Goal: Use online tool/utility: Utilize a website feature to perform a specific function

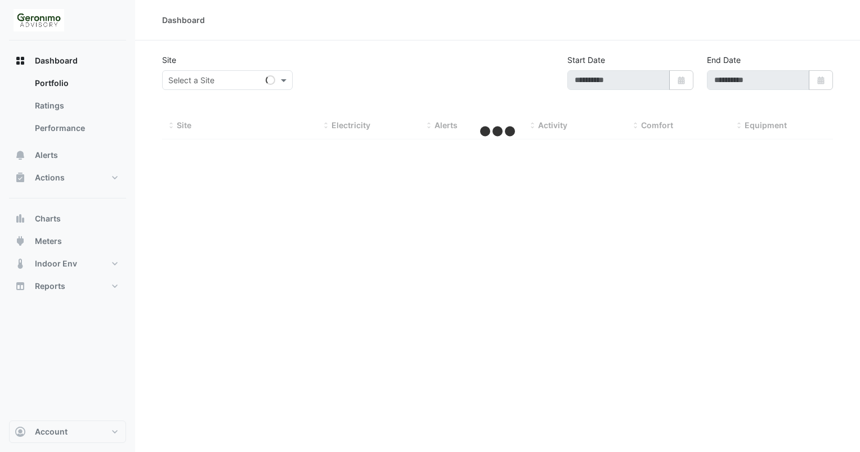
type input "**********"
select select "**"
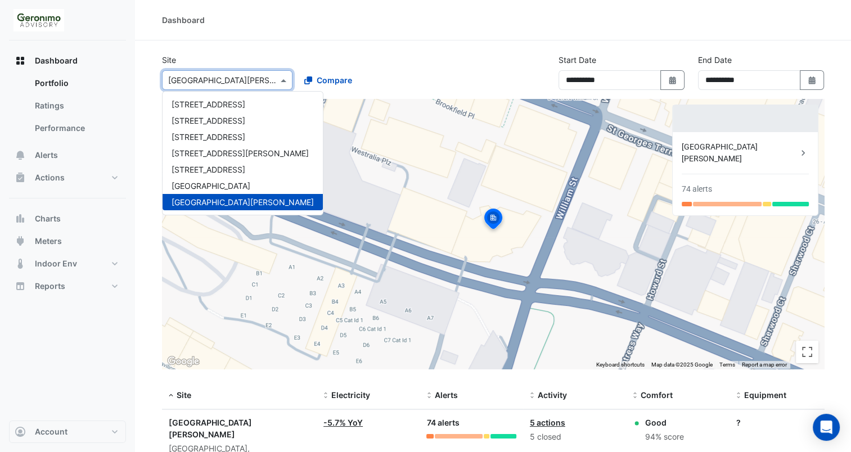
click at [239, 82] on input "text" at bounding box center [216, 81] width 96 height 12
click at [220, 122] on span "[STREET_ADDRESS]" at bounding box center [209, 121] width 74 height 10
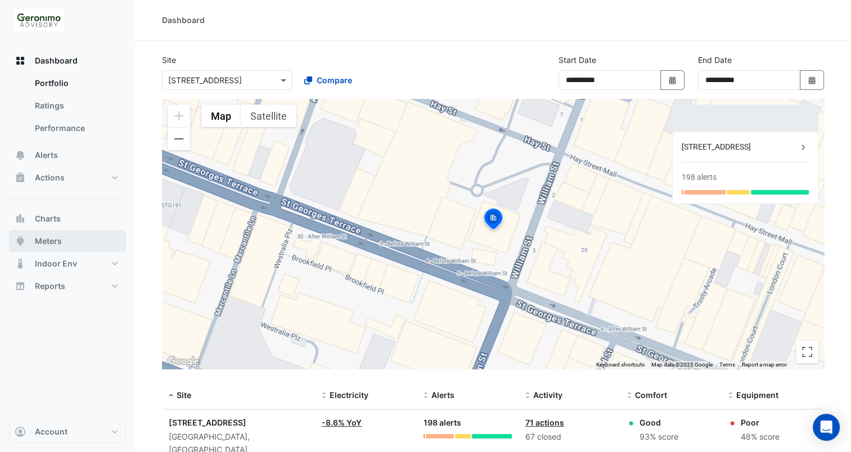
click at [53, 237] on span "Meters" at bounding box center [48, 241] width 27 height 11
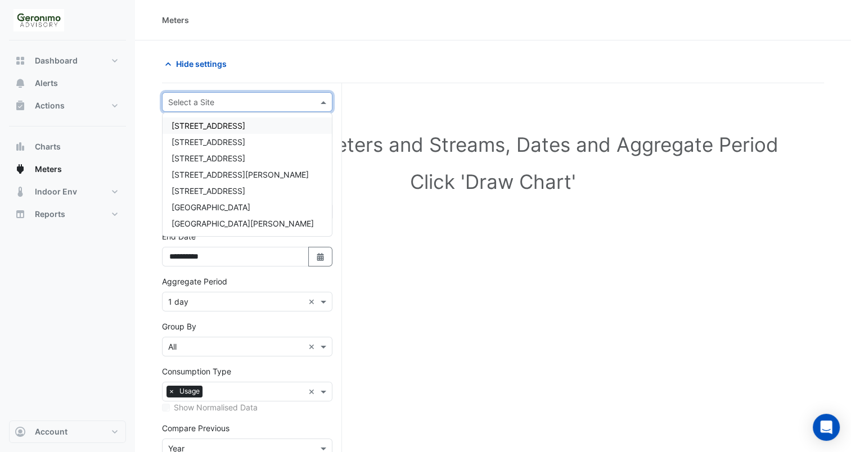
click at [312, 100] on div at bounding box center [247, 102] width 169 height 13
click at [223, 146] on span "[STREET_ADDRESS]" at bounding box center [209, 142] width 74 height 10
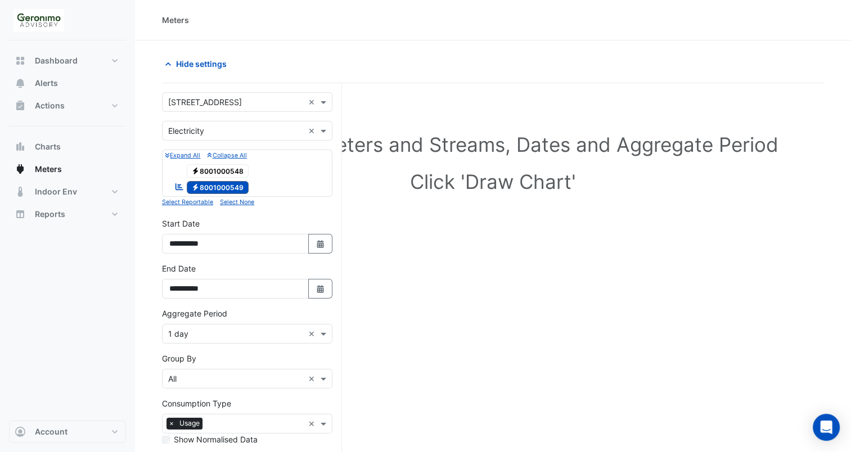
click at [221, 164] on span "Electricity 8001000548" at bounding box center [218, 171] width 62 height 14
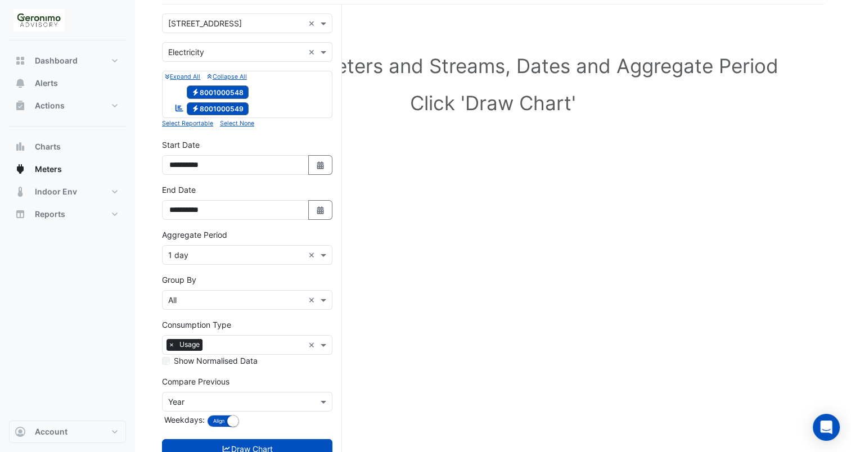
scroll to position [114, 0]
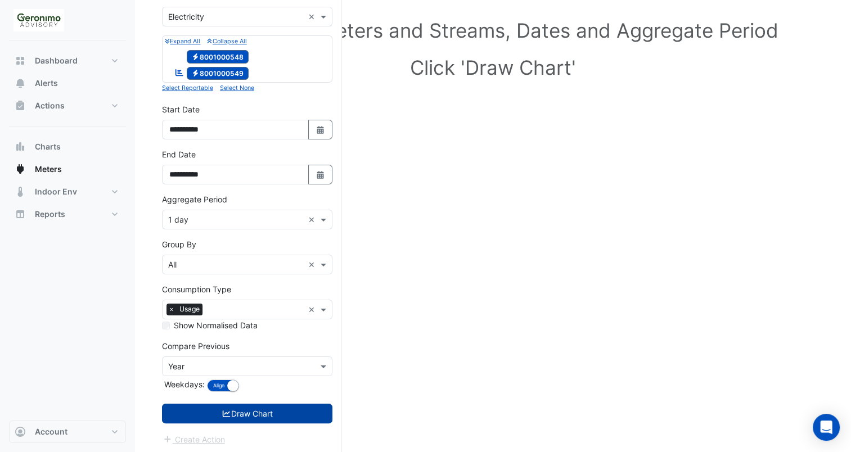
click at [261, 421] on button "Draw Chart" at bounding box center [247, 414] width 170 height 20
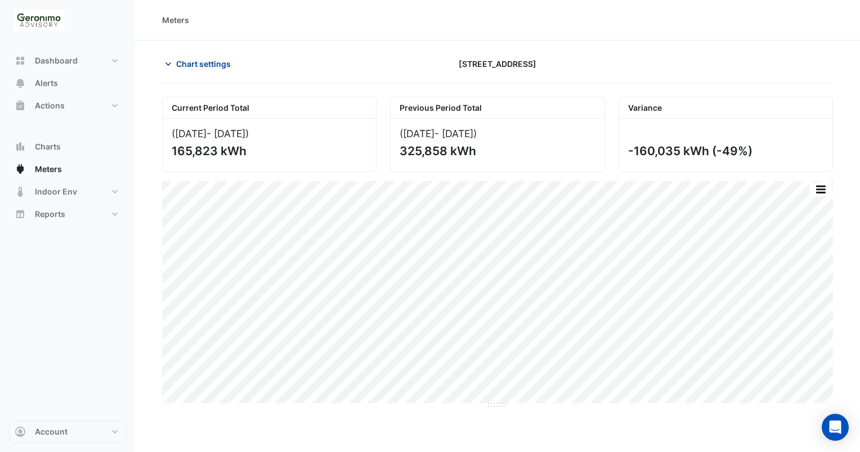
click at [167, 60] on icon "button" at bounding box center [168, 64] width 11 height 11
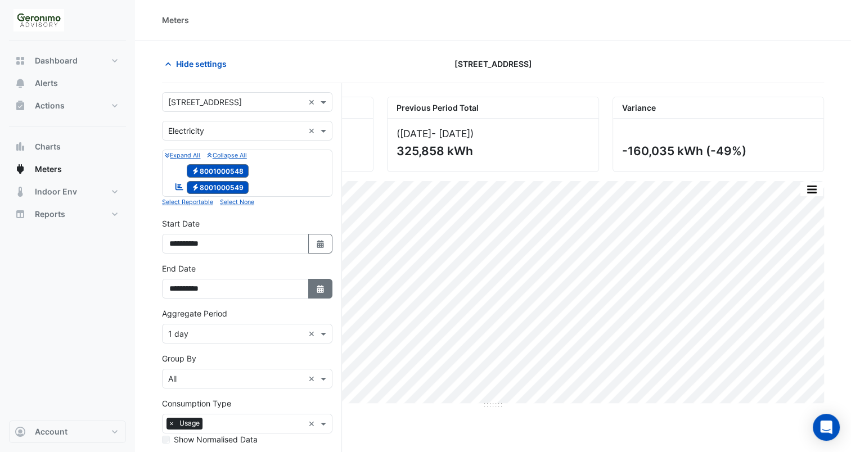
click at [313, 279] on button "Select Date" at bounding box center [320, 289] width 25 height 20
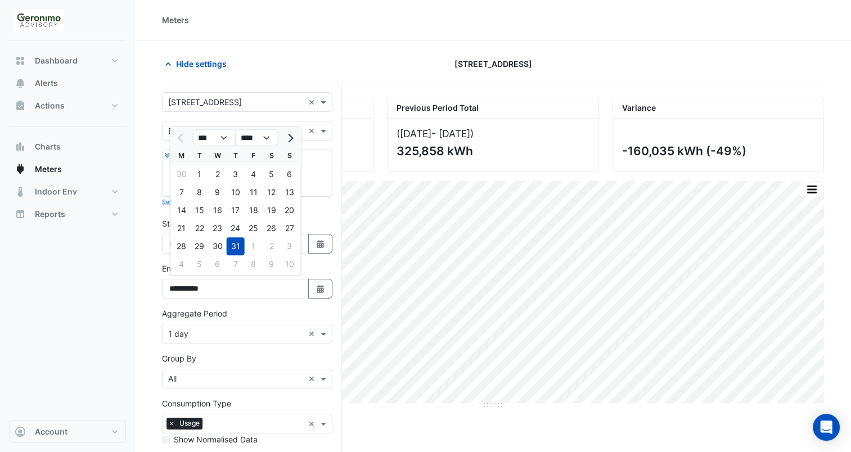
click at [294, 138] on button "Next month" at bounding box center [290, 138] width 14 height 18
select select "*"
click at [288, 190] on div "10" at bounding box center [290, 192] width 18 height 18
type input "**********"
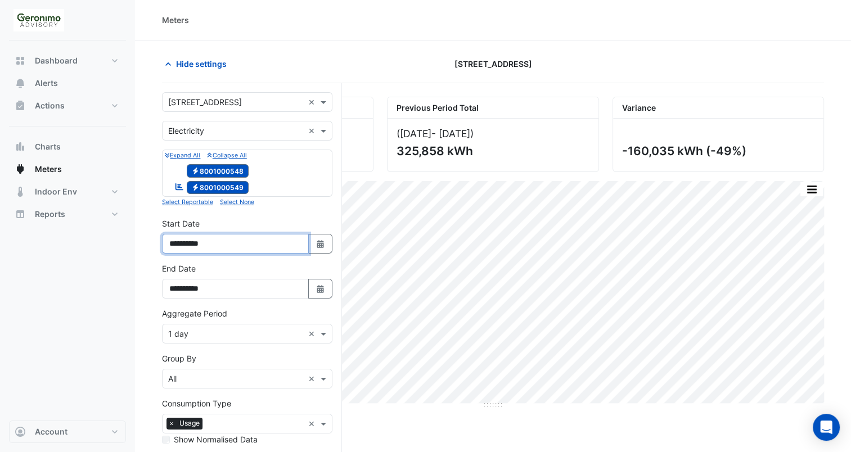
click at [304, 250] on input "**********" at bounding box center [235, 244] width 147 height 20
click at [317, 240] on icon "button" at bounding box center [320, 244] width 7 height 8
select select "*"
select select "****"
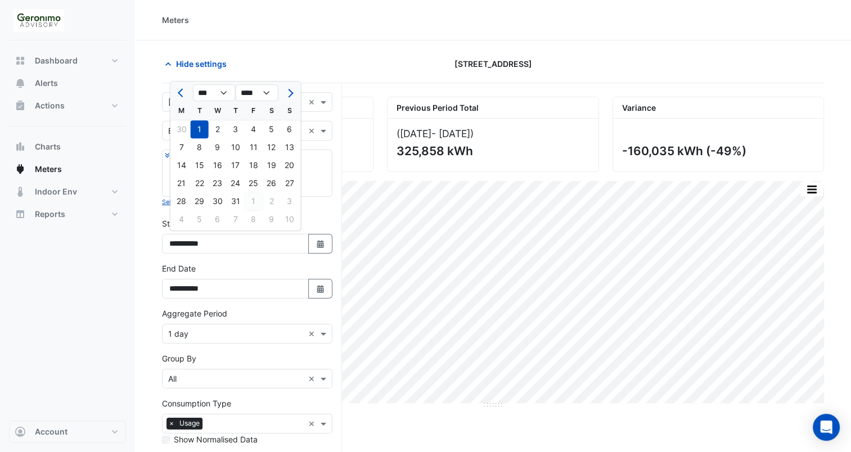
click at [252, 203] on div "1" at bounding box center [254, 201] width 18 height 18
type input "**********"
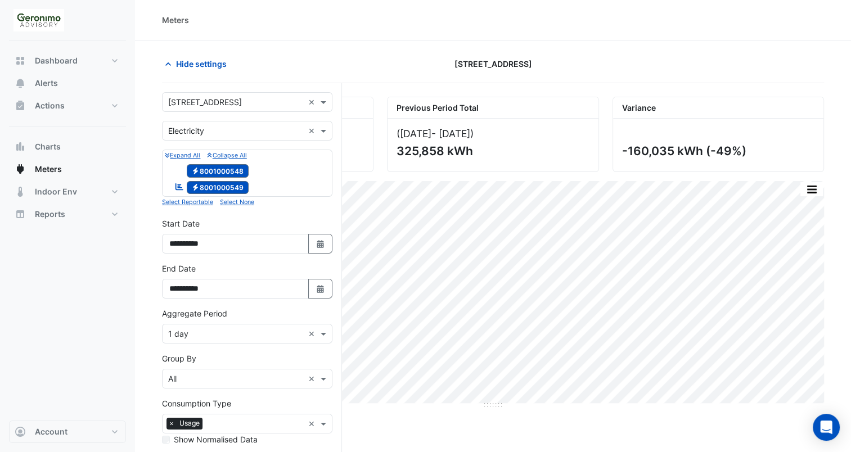
scroll to position [114, 0]
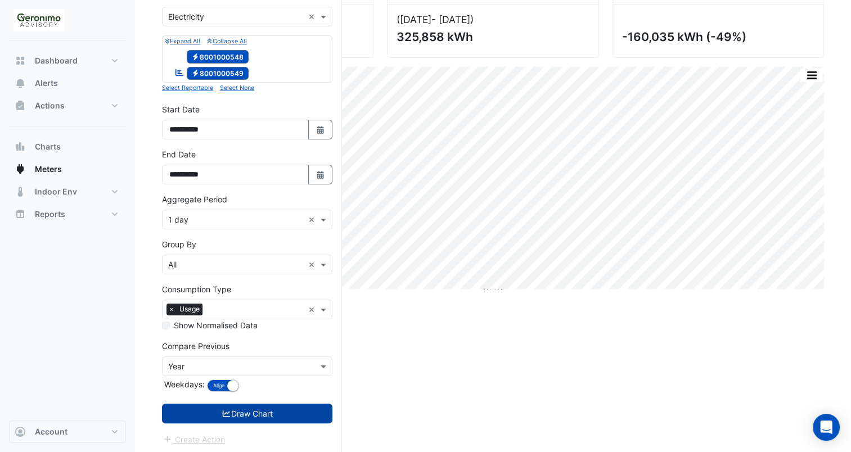
click at [268, 405] on button "Draw Chart" at bounding box center [247, 414] width 170 height 20
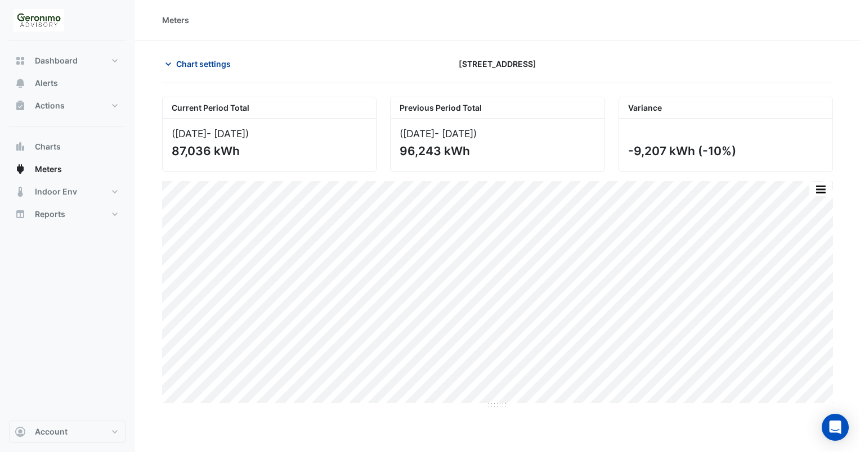
click at [165, 69] on icon "button" at bounding box center [168, 64] width 11 height 11
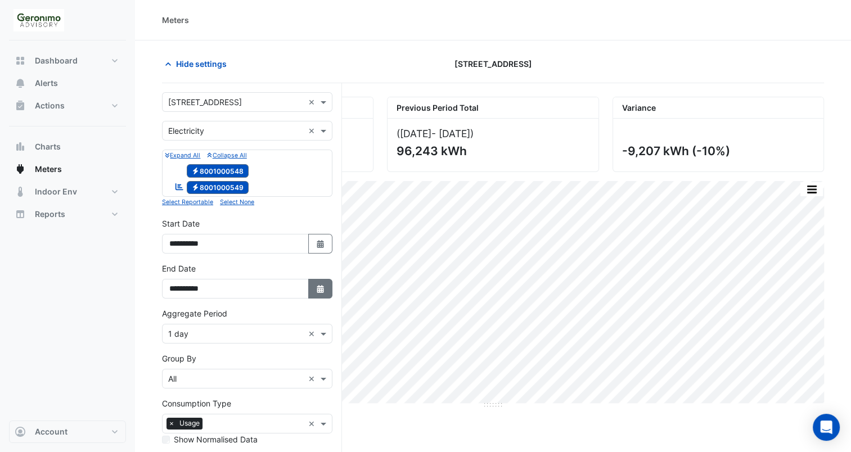
click at [322, 286] on icon "button" at bounding box center [320, 289] width 7 height 8
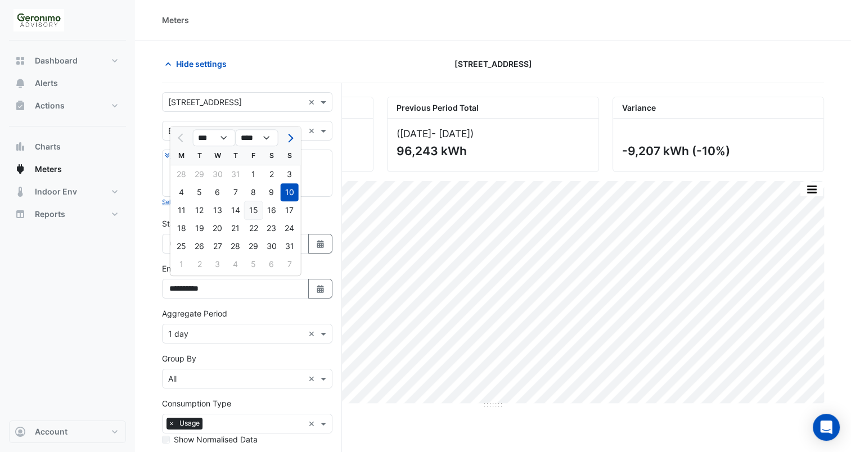
click at [255, 211] on div "15" at bounding box center [254, 210] width 18 height 18
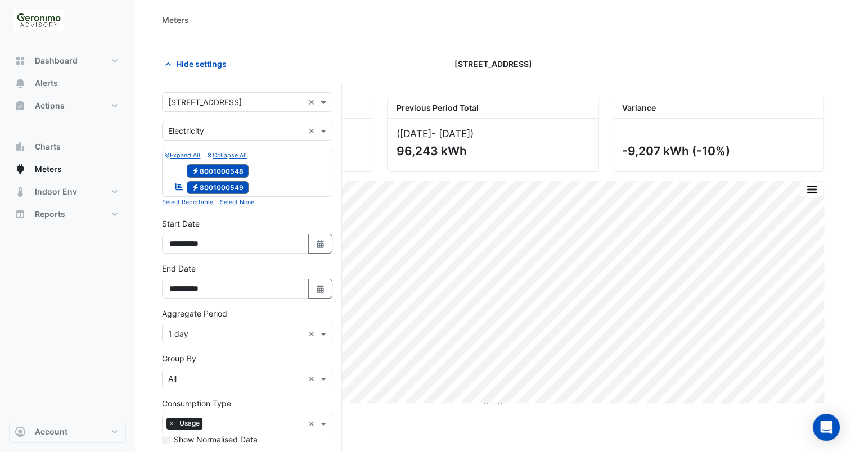
scroll to position [114, 0]
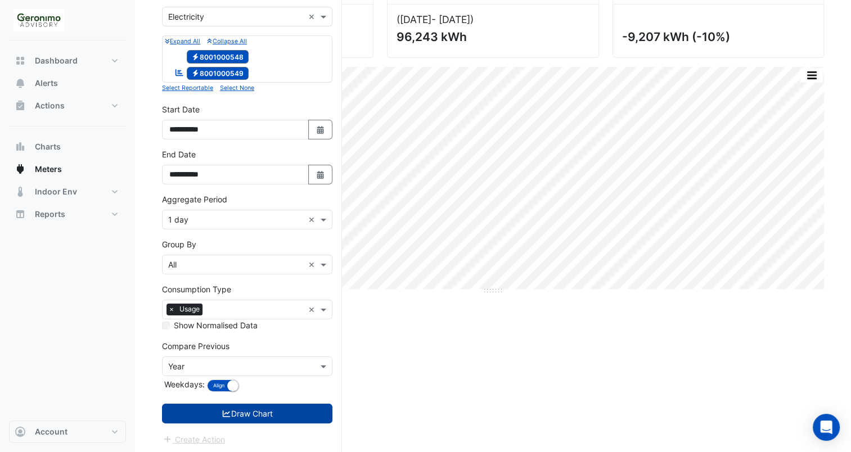
click at [260, 407] on button "Draw Chart" at bounding box center [247, 414] width 170 height 20
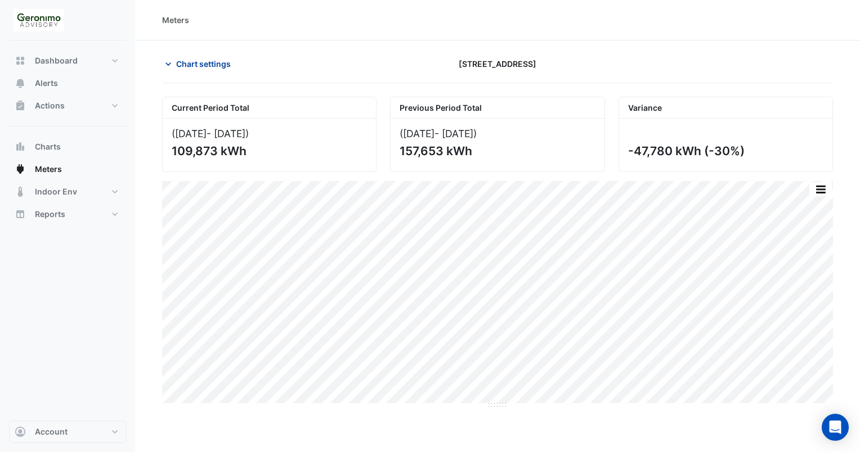
click at [168, 61] on icon "button" at bounding box center [168, 64] width 11 height 11
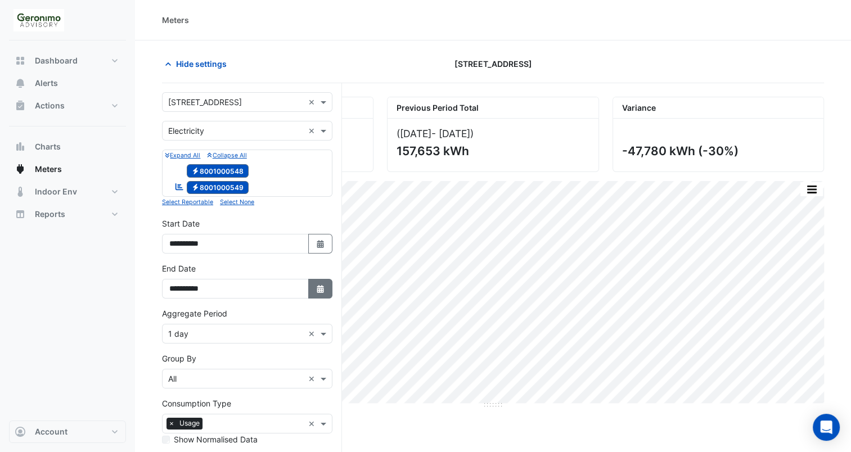
click at [325, 295] on button "Select Date" at bounding box center [320, 289] width 25 height 20
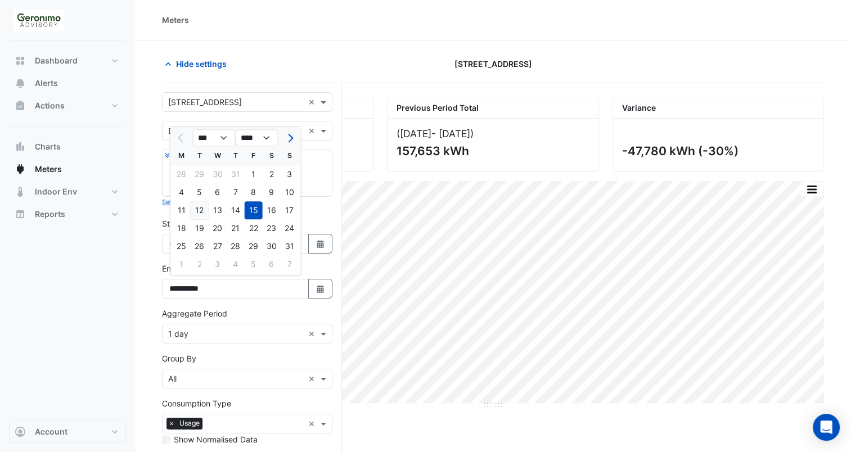
click at [205, 206] on div "12" at bounding box center [200, 210] width 18 height 18
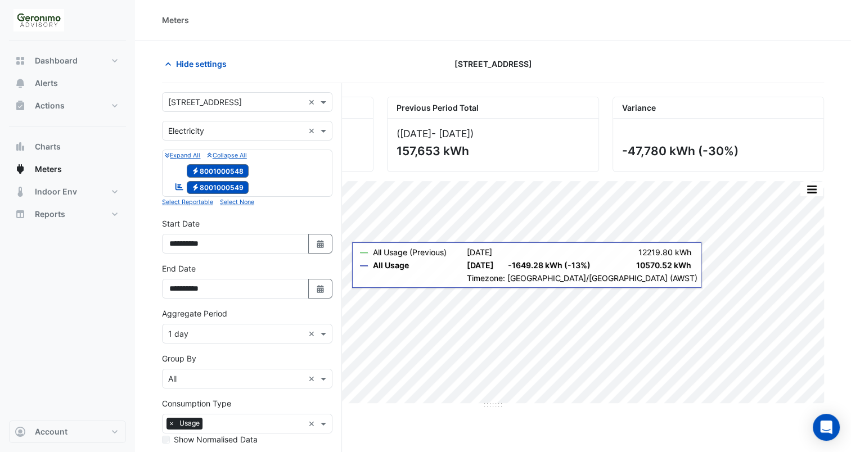
scroll to position [114, 0]
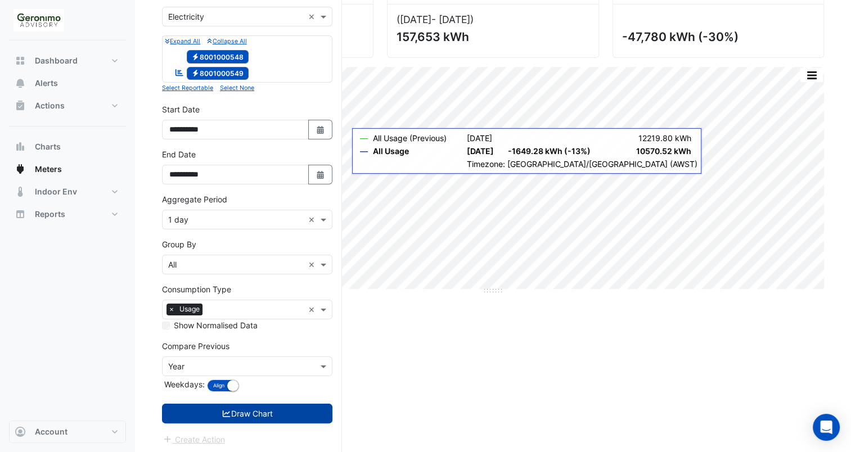
click at [250, 416] on button "Draw Chart" at bounding box center [247, 414] width 170 height 20
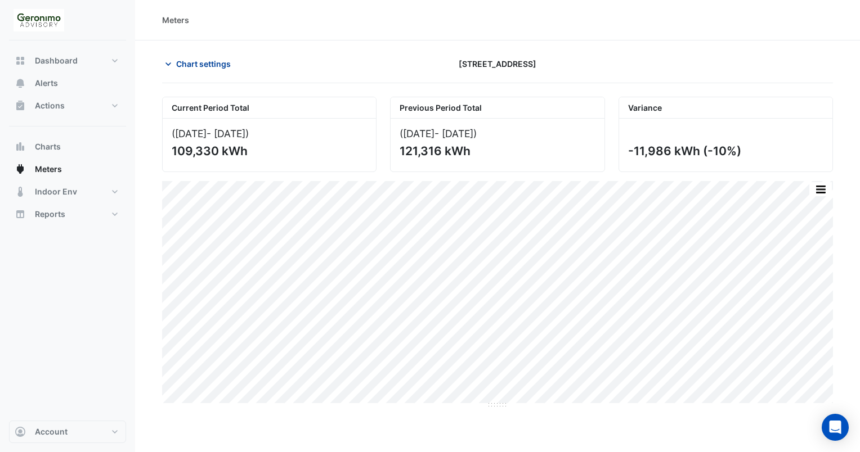
click at [167, 61] on icon "button" at bounding box center [168, 64] width 11 height 11
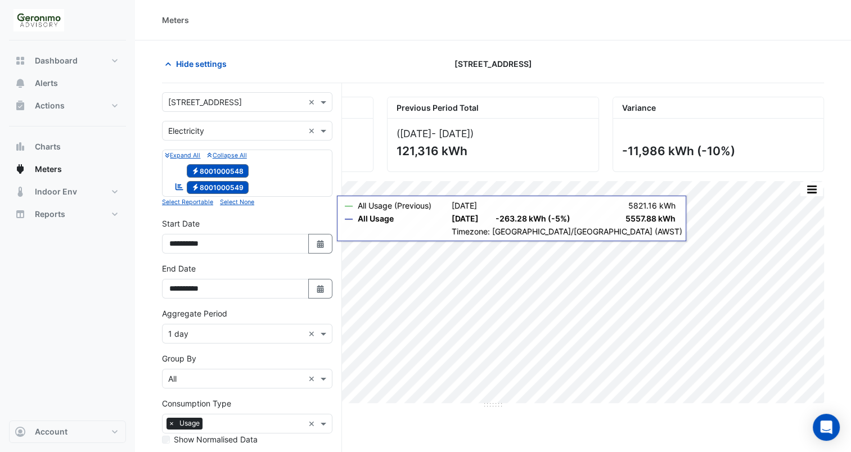
click at [201, 165] on span "Electricity 8001000548" at bounding box center [218, 171] width 62 height 14
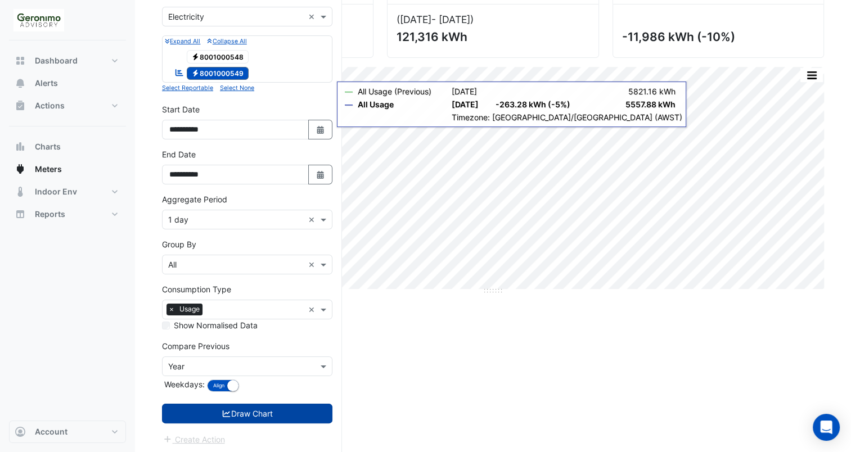
click at [225, 406] on button "Draw Chart" at bounding box center [247, 414] width 170 height 20
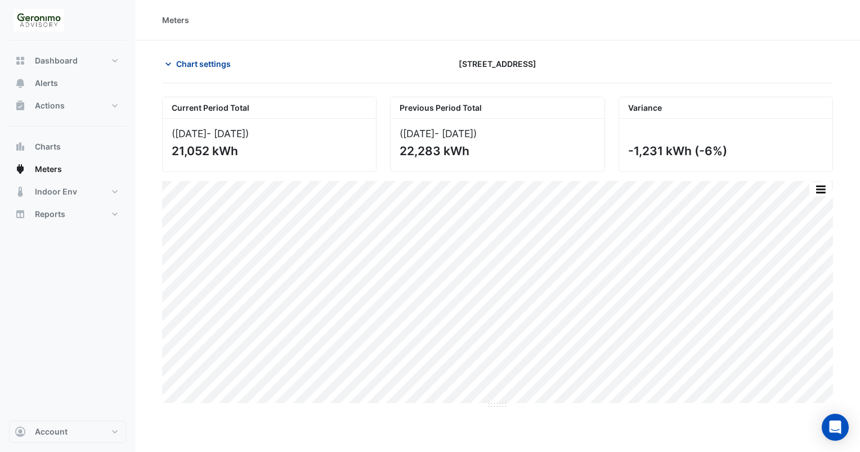
click at [169, 61] on icon "button" at bounding box center [168, 64] width 11 height 11
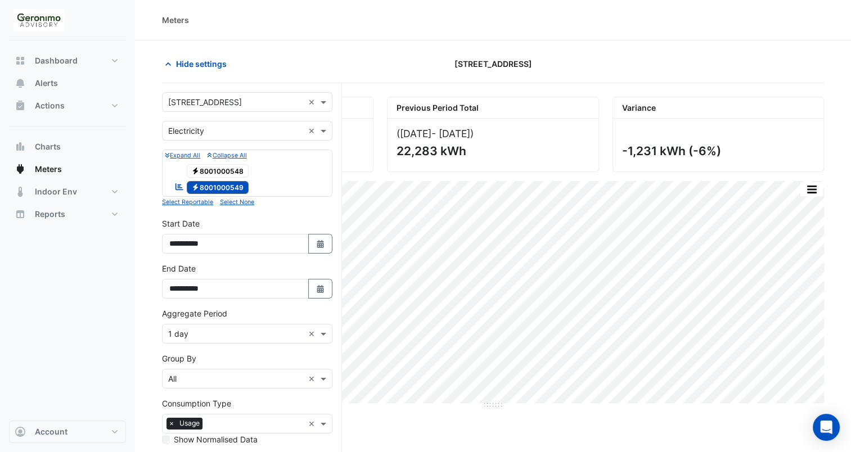
click at [212, 165] on span "Electricity 8001000548" at bounding box center [218, 171] width 62 height 14
click at [216, 183] on span "Electricity 8001000549" at bounding box center [218, 188] width 62 height 14
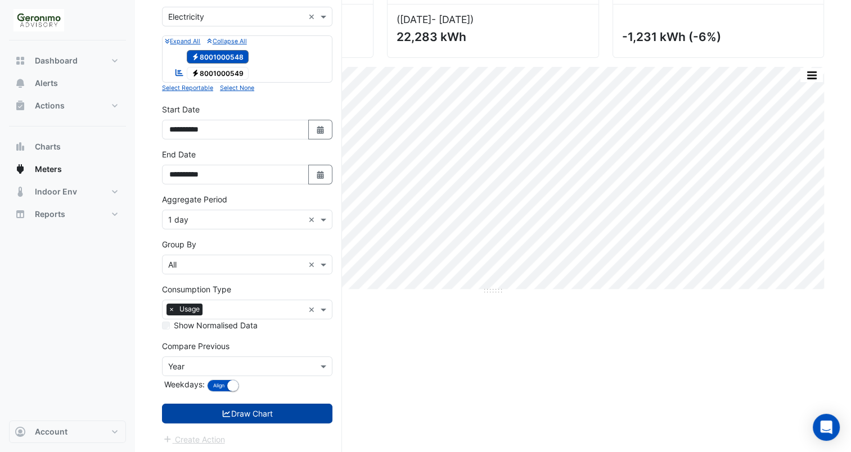
click at [231, 407] on button "Draw Chart" at bounding box center [247, 414] width 170 height 20
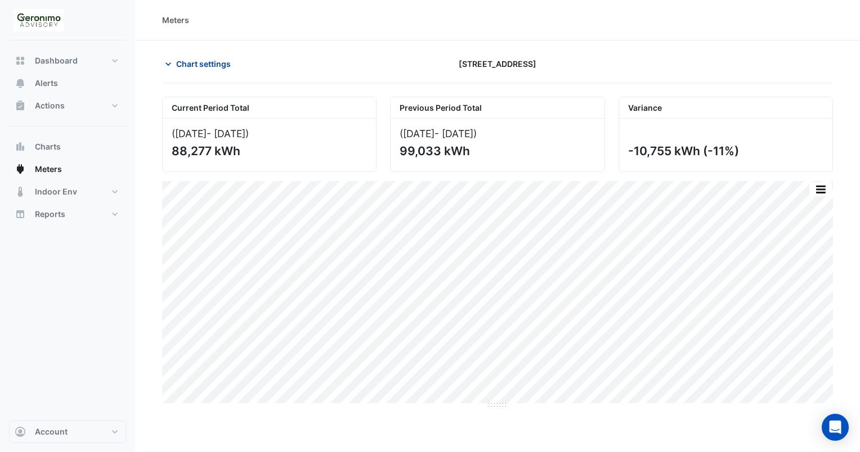
click at [169, 61] on icon "button" at bounding box center [168, 64] width 11 height 11
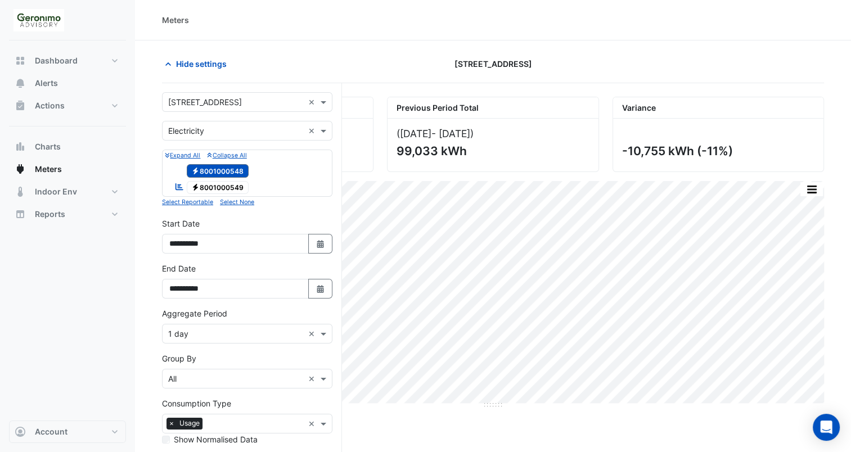
click at [227, 188] on span "Electricity 8001000549" at bounding box center [218, 188] width 62 height 14
click at [322, 291] on button "Select Date" at bounding box center [320, 289] width 25 height 20
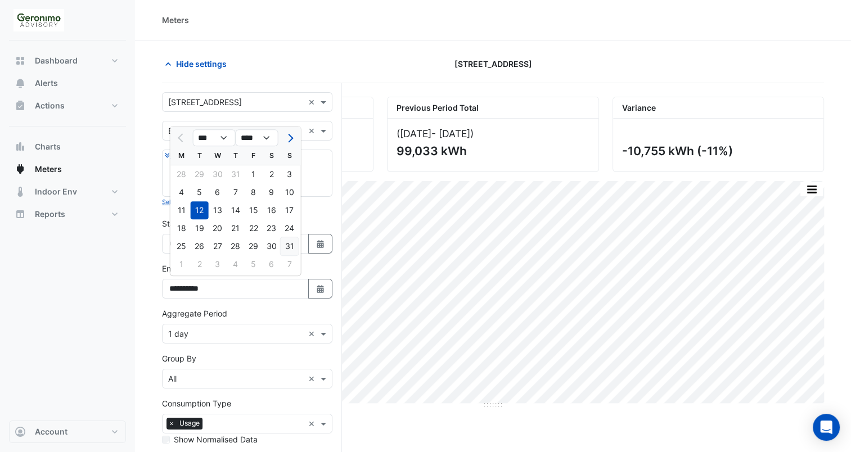
click at [286, 249] on div "31" at bounding box center [290, 246] width 18 height 18
type input "**********"
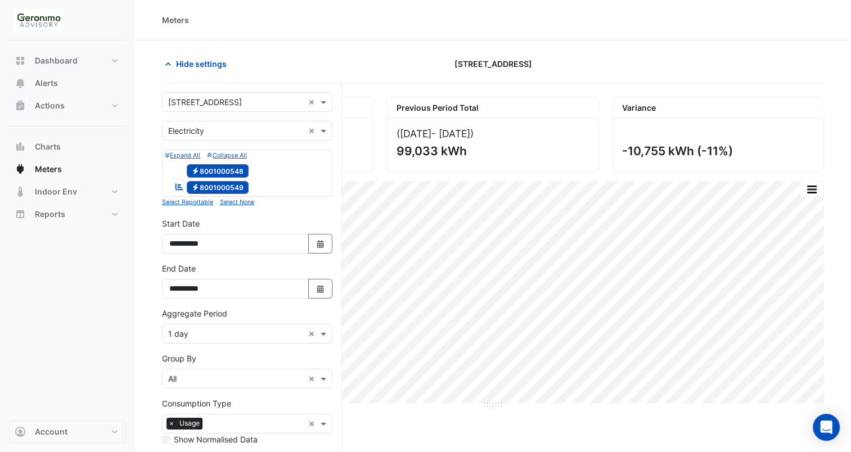
scroll to position [114, 0]
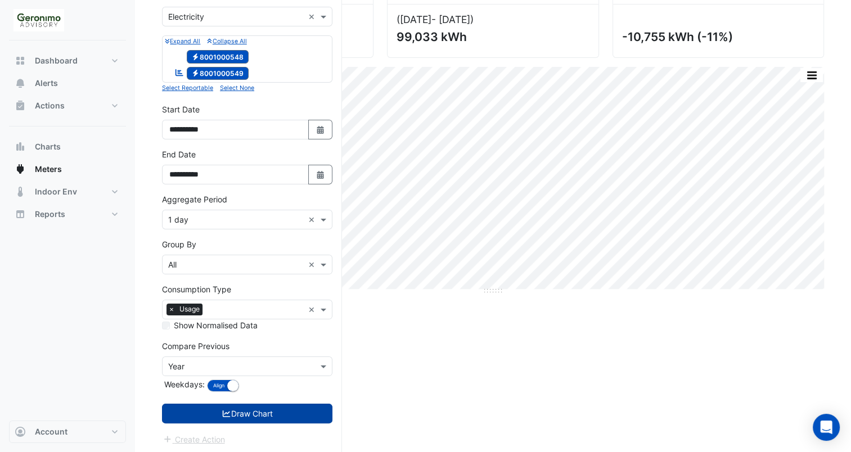
click at [281, 412] on button "Draw Chart" at bounding box center [247, 414] width 170 height 20
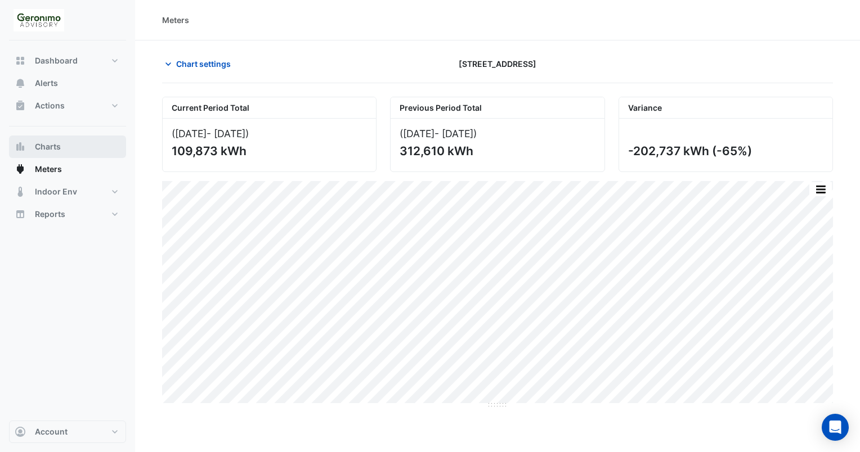
click at [57, 144] on span "Charts" at bounding box center [48, 146] width 26 height 11
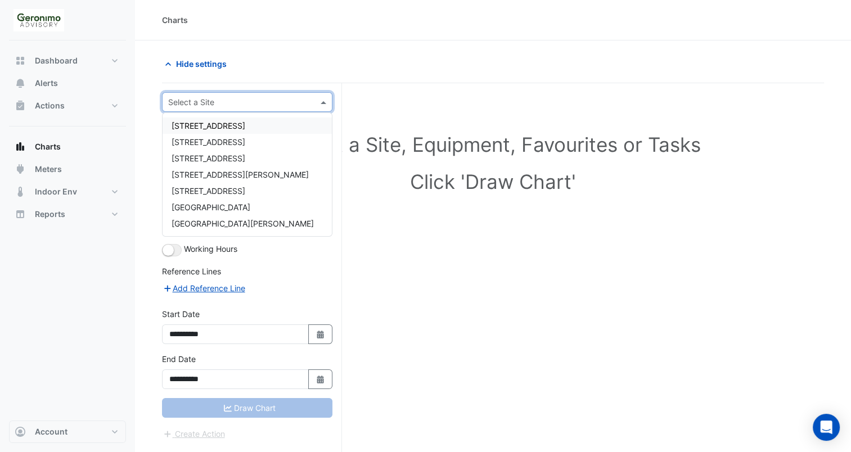
click at [298, 97] on input "text" at bounding box center [236, 103] width 136 height 12
click at [250, 149] on div "[STREET_ADDRESS]" at bounding box center [247, 142] width 169 height 16
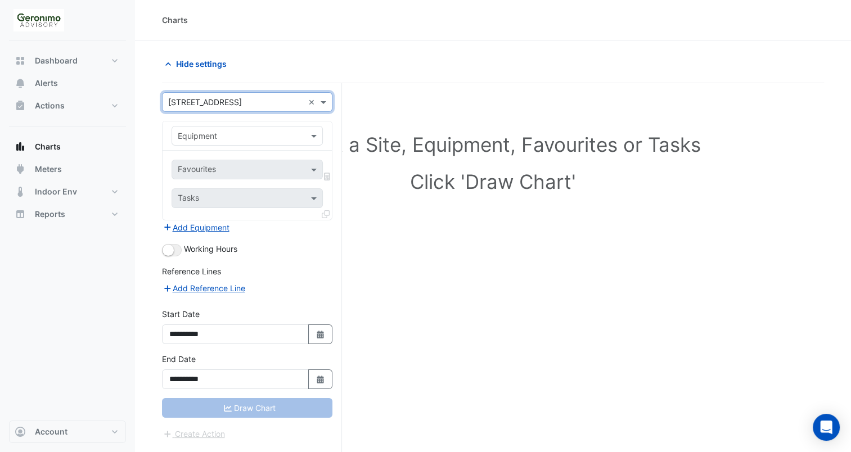
click at [272, 134] on input "text" at bounding box center [236, 137] width 116 height 12
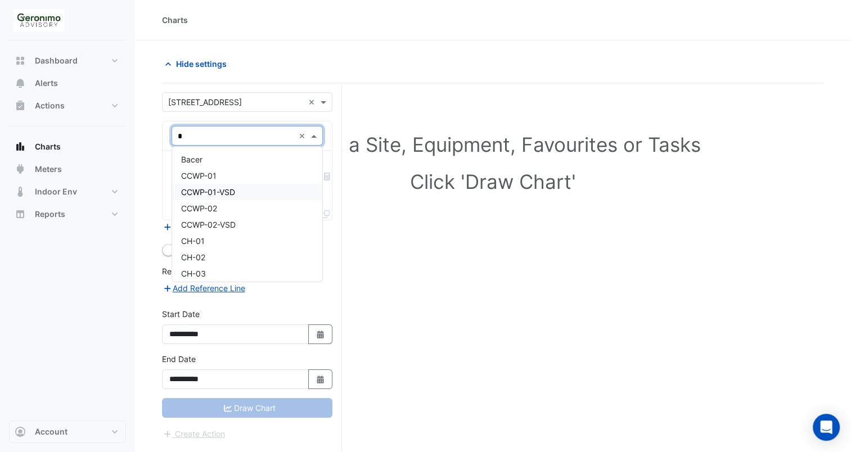
type input "**"
click at [219, 152] on div "CH-01" at bounding box center [247, 159] width 151 height 16
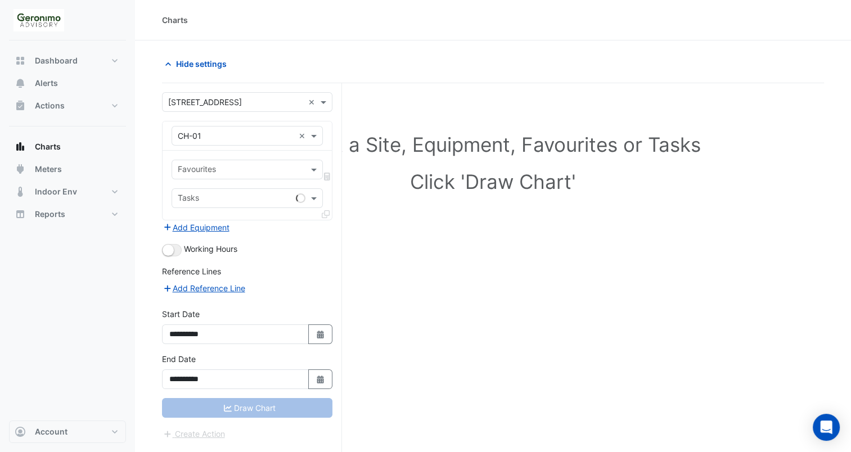
click at [257, 180] on div "Favourites Tasks" at bounding box center [247, 185] width 169 height 69
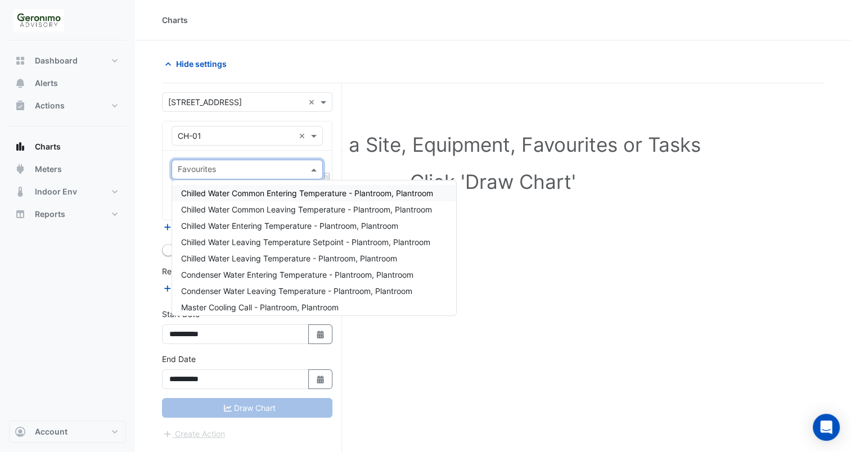
click at [262, 172] on input "text" at bounding box center [241, 171] width 126 height 12
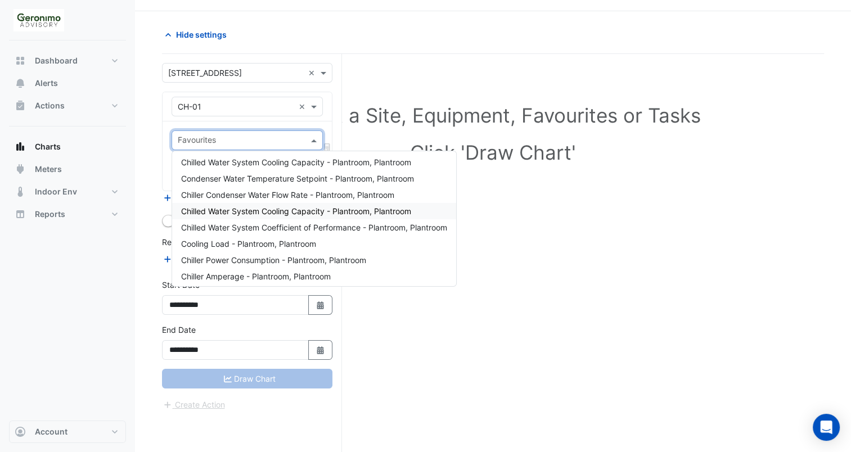
scroll to position [394, 0]
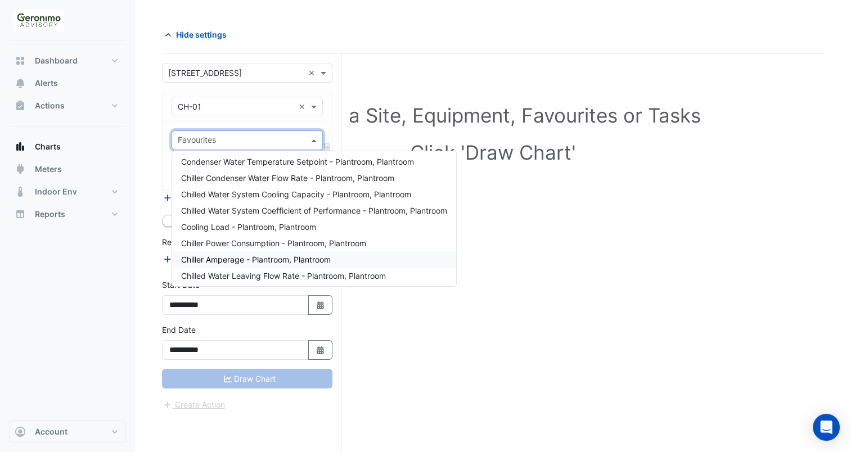
click at [238, 257] on span "Chiller Amperage - Plantroom, Plantroom" at bounding box center [256, 260] width 150 height 10
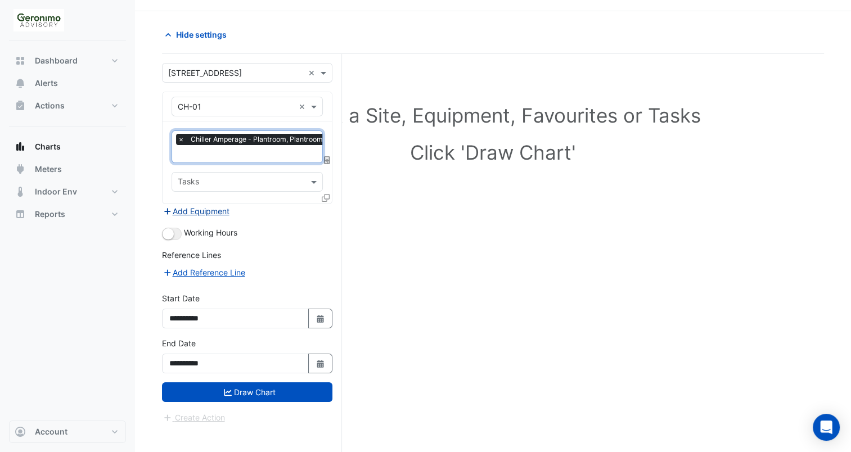
click at [221, 212] on button "Add Equipment" at bounding box center [196, 211] width 68 height 13
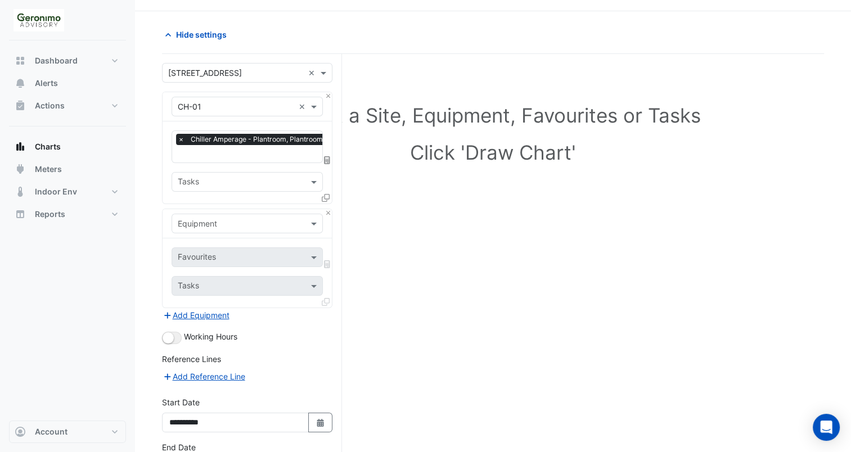
click at [327, 194] on icon at bounding box center [326, 198] width 8 height 8
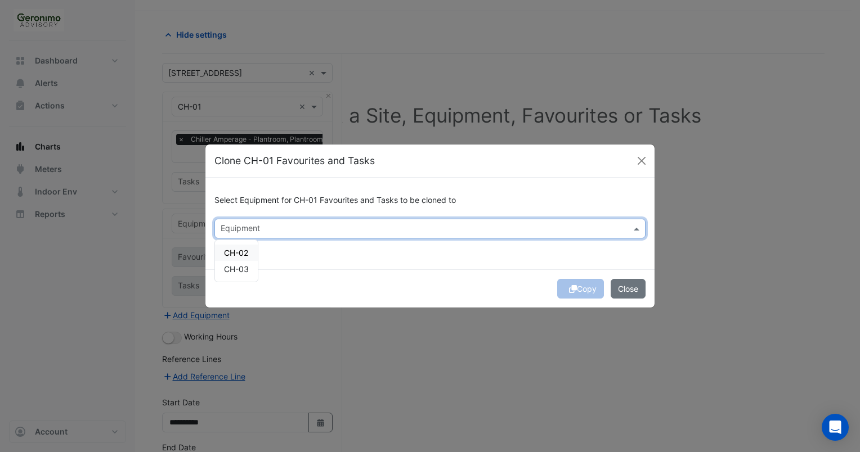
click at [325, 219] on div "Equipment" at bounding box center [429, 229] width 431 height 20
click at [234, 254] on span "CH-02" at bounding box center [236, 253] width 24 height 10
click at [236, 264] on span "CH-03" at bounding box center [236, 269] width 25 height 10
click at [583, 290] on div "Copy Close" at bounding box center [429, 289] width 449 height 38
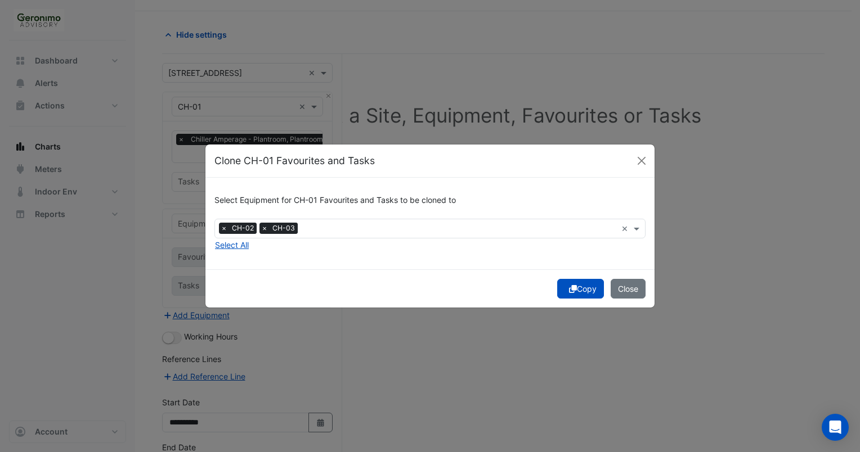
click at [583, 290] on button "Copy" at bounding box center [580, 289] width 47 height 20
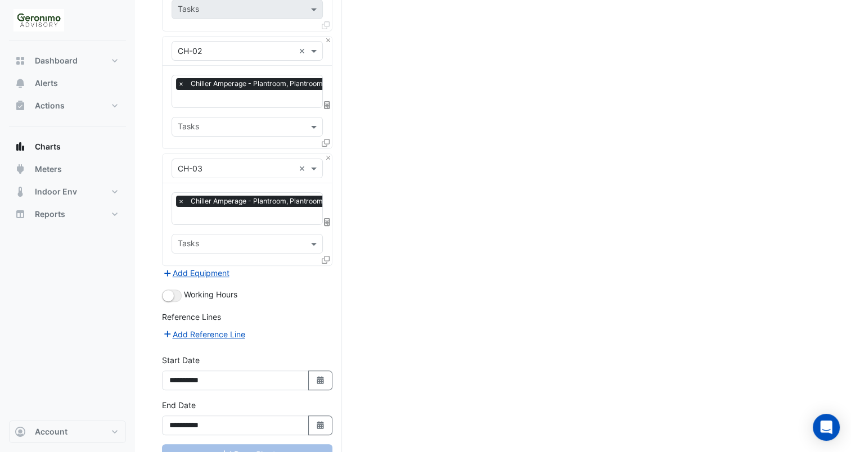
scroll to position [340, 0]
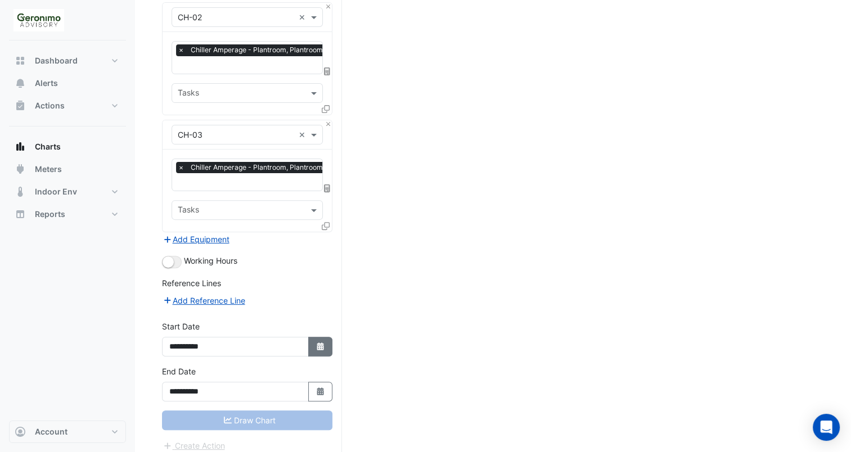
click at [318, 343] on icon "Select Date" at bounding box center [321, 347] width 10 height 8
select select "*"
select select "****"
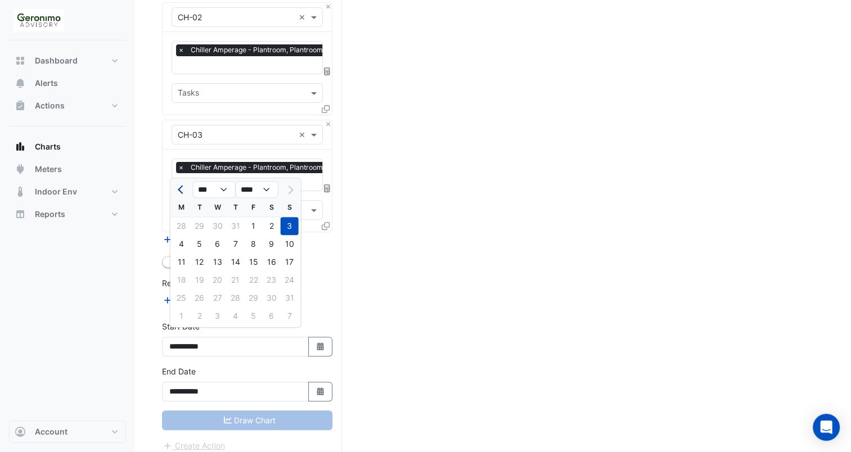
click at [180, 187] on span "Previous month" at bounding box center [182, 190] width 8 height 8
select select "*"
click at [194, 220] on div "1" at bounding box center [200, 226] width 18 height 18
type input "**********"
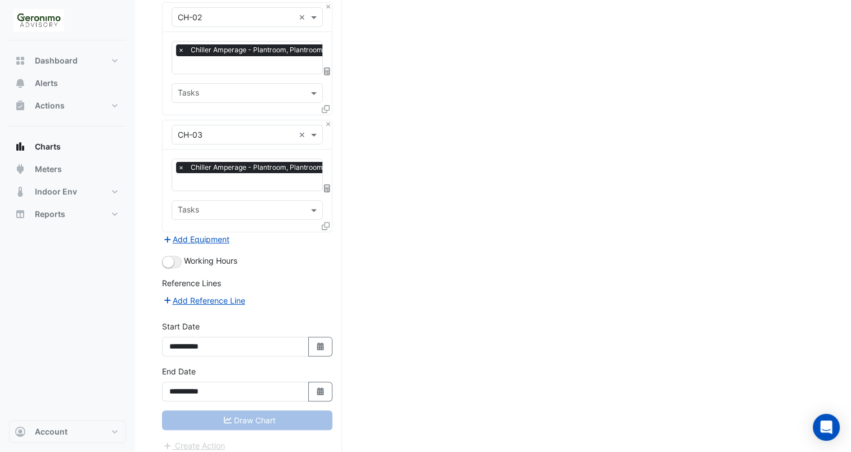
click at [259, 415] on div "Draw Chart" at bounding box center [247, 421] width 170 height 20
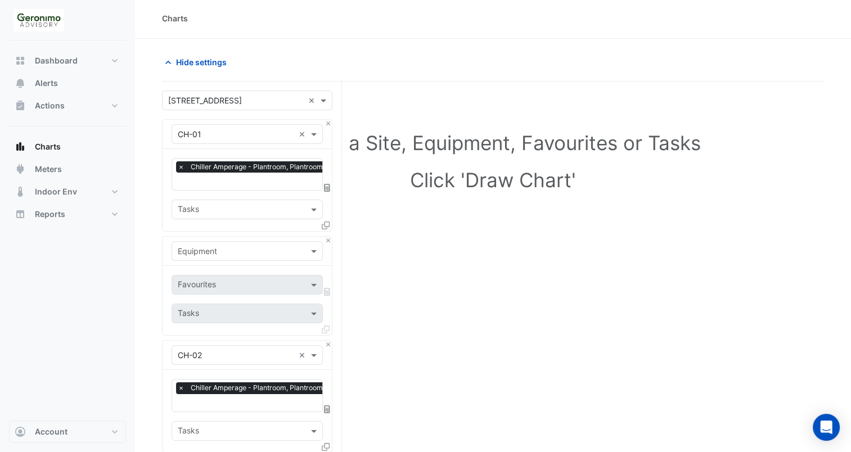
scroll to position [0, 0]
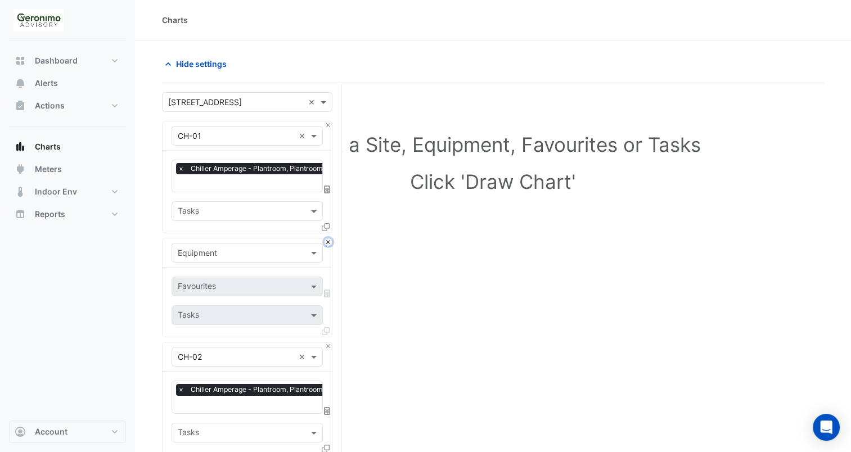
click at [331, 239] on button "Close" at bounding box center [328, 242] width 7 height 7
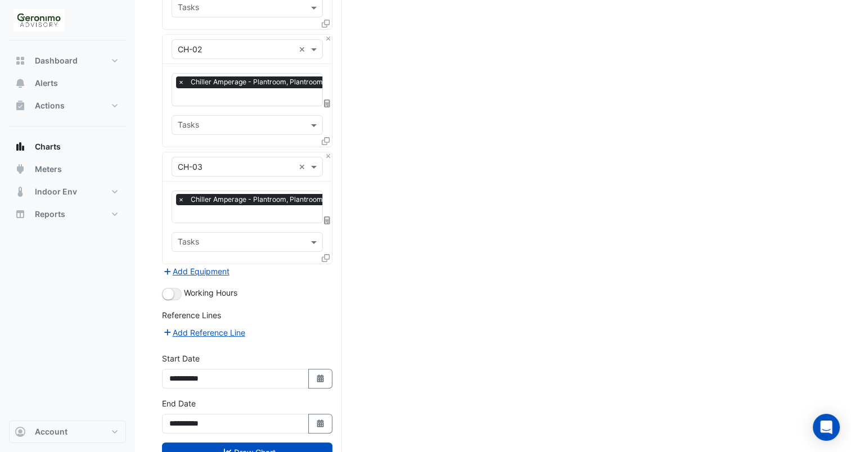
scroll to position [205, 0]
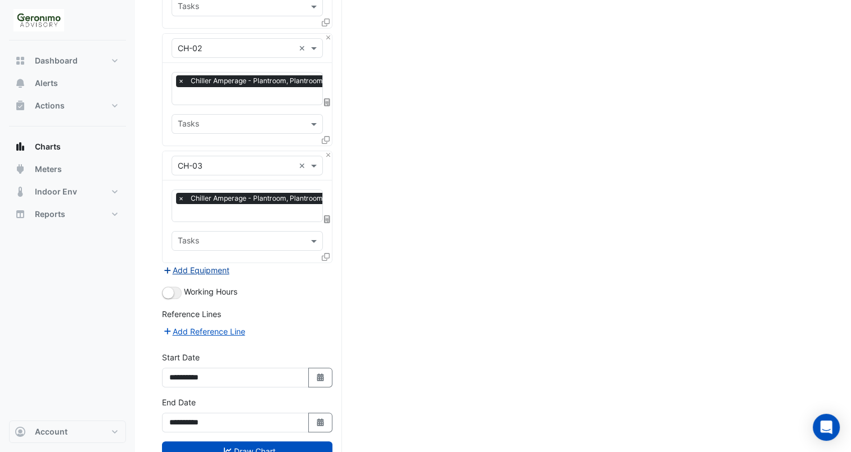
click at [220, 264] on button "Add Equipment" at bounding box center [196, 270] width 68 height 13
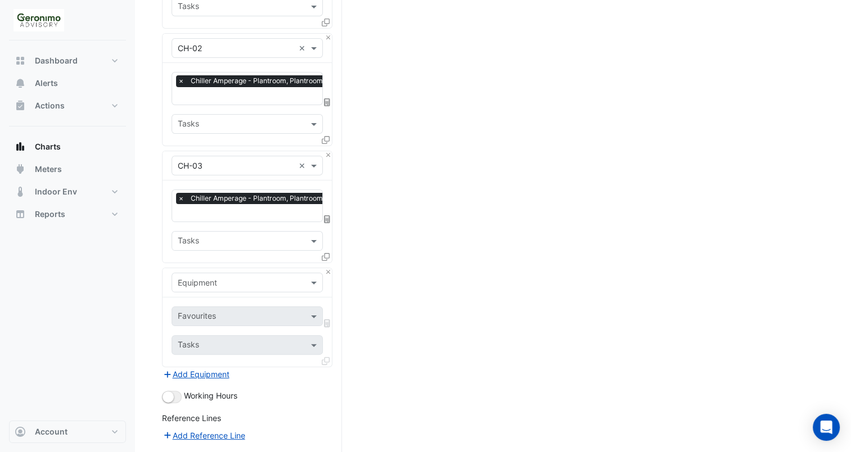
click at [236, 277] on input "text" at bounding box center [236, 283] width 116 height 12
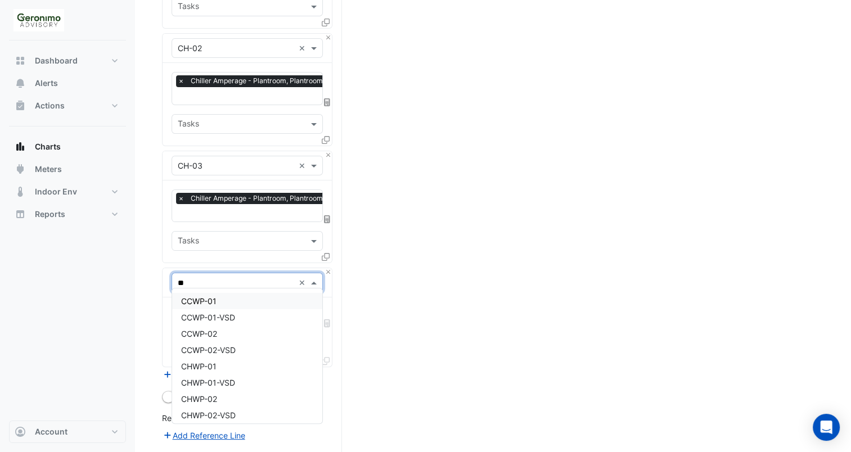
type input "***"
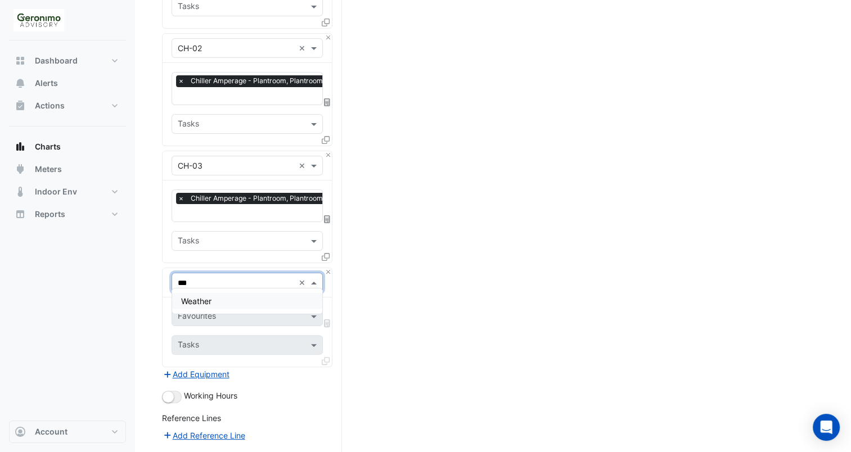
click at [228, 297] on div "Weather" at bounding box center [247, 301] width 151 height 16
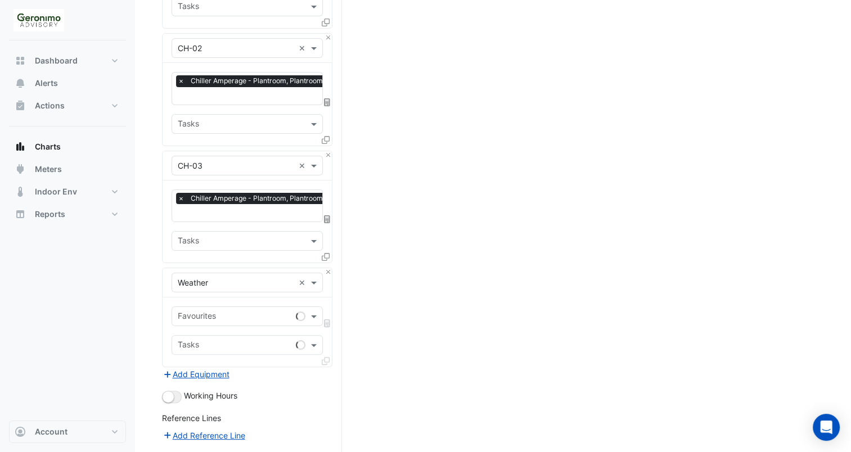
click at [228, 298] on div "Favourites Tasks" at bounding box center [247, 332] width 169 height 69
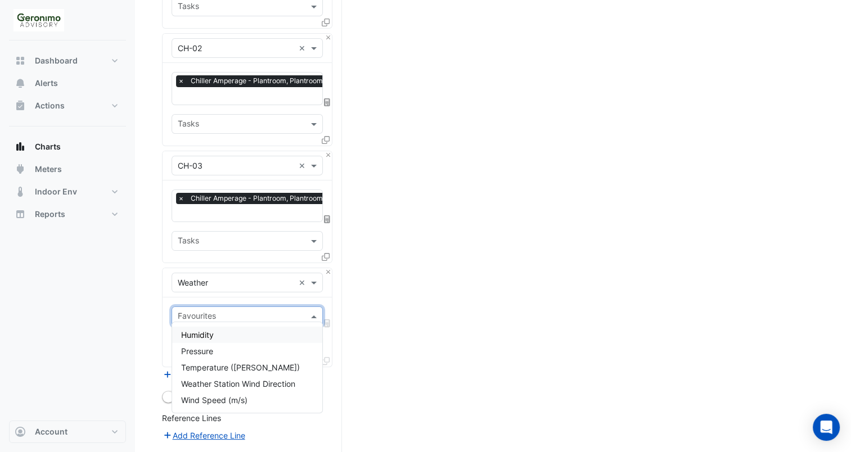
click at [232, 312] on input "text" at bounding box center [241, 318] width 126 height 12
click at [222, 363] on span "Temperature ([PERSON_NAME])" at bounding box center [240, 368] width 119 height 10
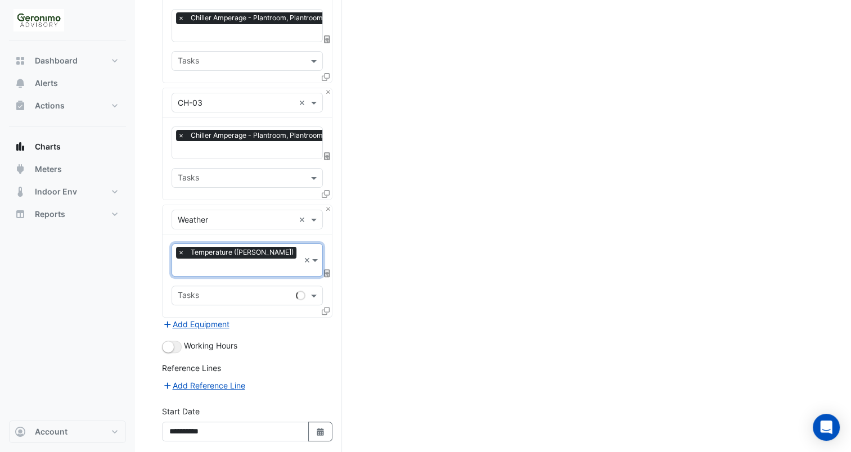
scroll to position [340, 0]
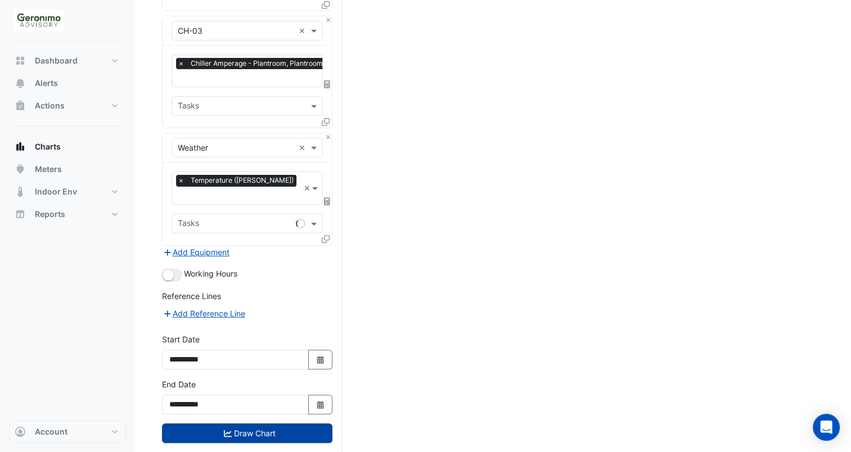
click at [236, 424] on button "Draw Chart" at bounding box center [247, 434] width 170 height 20
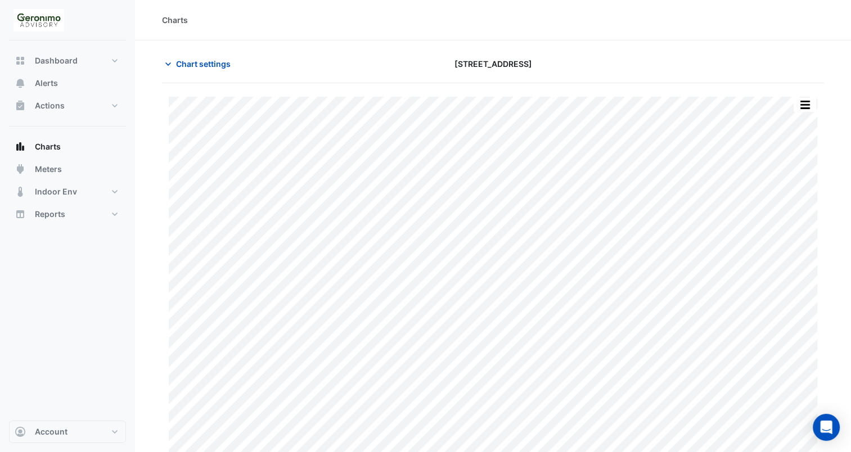
scroll to position [16, 0]
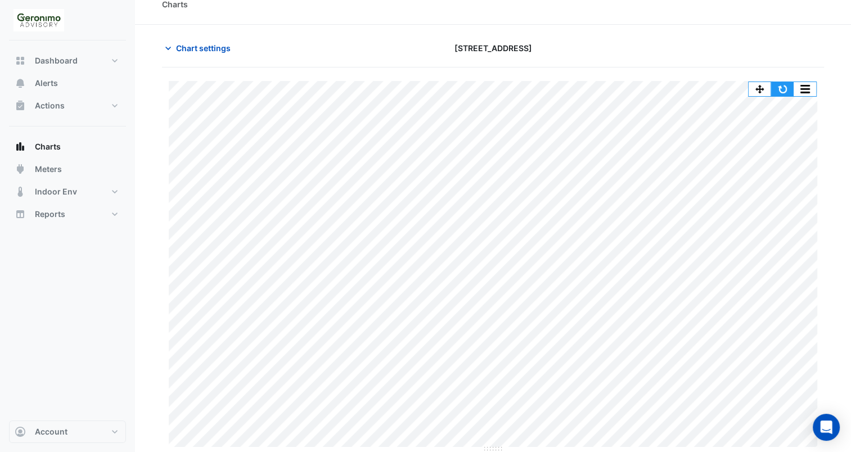
click at [783, 88] on button "button" at bounding box center [782, 89] width 23 height 14
click at [781, 87] on button "button" at bounding box center [782, 89] width 23 height 14
